Goal: Task Accomplishment & Management: Manage account settings

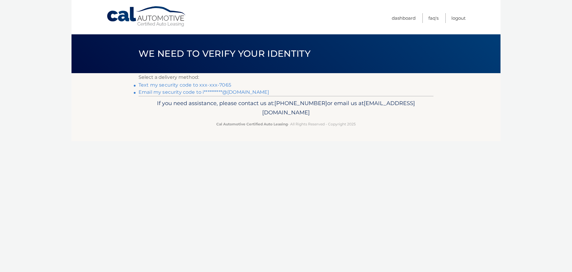
click at [212, 85] on link "Text my security code to xxx-xxx-7065" at bounding box center [185, 85] width 93 height 6
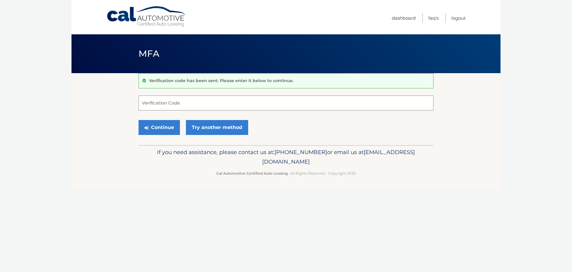
click at [195, 100] on input "Verification Code" at bounding box center [286, 102] width 295 height 15
paste input "217037"
type input "217037"
click at [139, 120] on button "Continue" at bounding box center [159, 127] width 41 height 15
click at [161, 124] on button "Continue" at bounding box center [159, 127] width 41 height 15
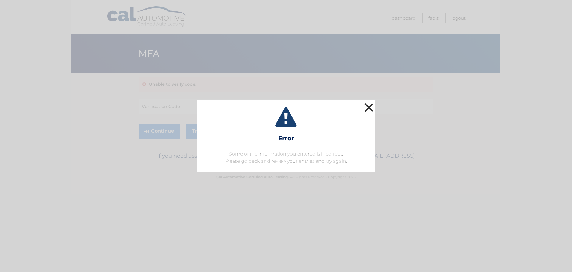
click at [366, 112] on button "×" at bounding box center [369, 107] width 12 height 12
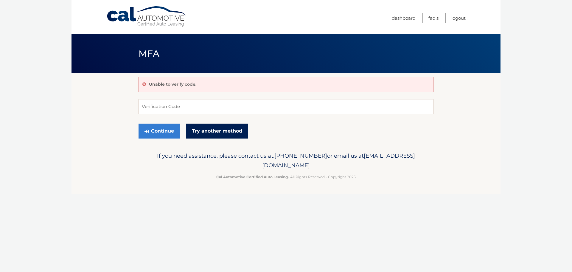
click at [197, 129] on link "Try another method" at bounding box center [217, 130] width 62 height 15
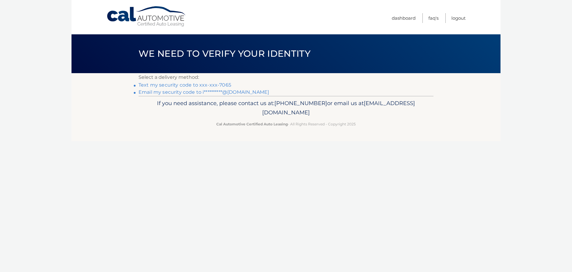
click at [195, 93] on link "**********" at bounding box center [204, 92] width 131 height 6
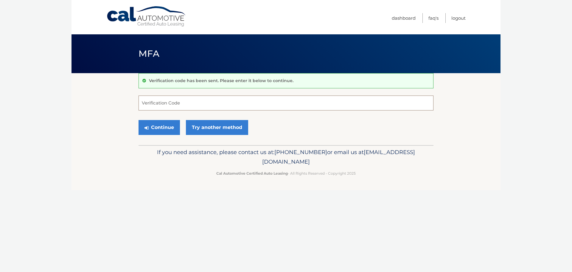
click at [157, 104] on input "Verification Code" at bounding box center [286, 102] width 295 height 15
paste input "070030"
type input "070030"
click at [172, 130] on button "Continue" at bounding box center [159, 127] width 41 height 15
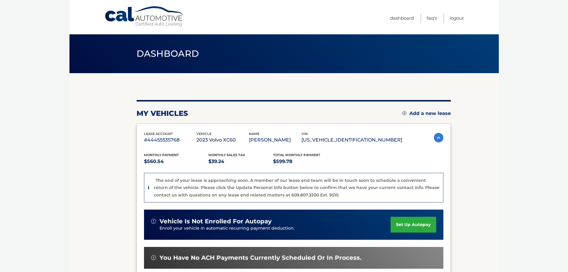
click at [155, 141] on p "#44455535768" at bounding box center [170, 140] width 52 height 8
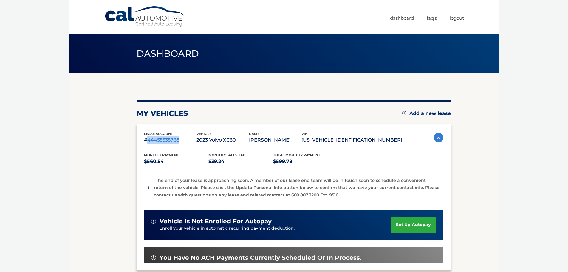
click at [155, 141] on p "#44455535768" at bounding box center [170, 140] width 52 height 8
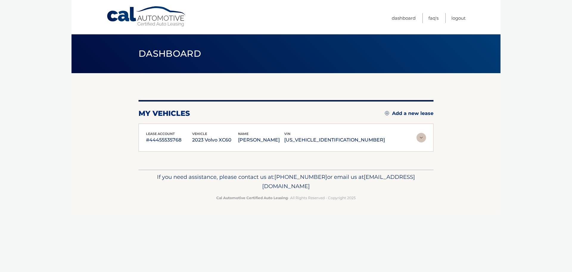
click at [111, 145] on section "my vehicles Add a new lease lease account #44455535768 vehicle 2023 Volvo XC60 …" at bounding box center [286, 121] width 429 height 96
